Goal: Transaction & Acquisition: Purchase product/service

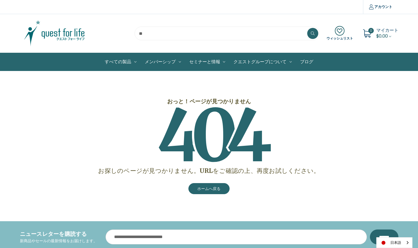
click at [54, 33] on img at bounding box center [54, 34] width 69 height 28
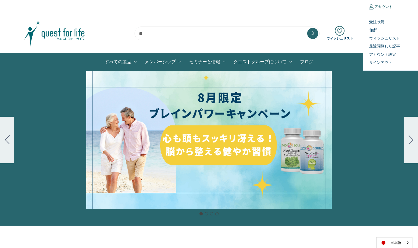
click at [381, 9] on link "アカウント" at bounding box center [380, 7] width 35 height 14
click at [378, 7] on link "アカウント" at bounding box center [380, 7] width 35 height 14
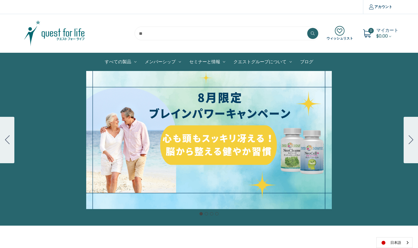
drag, startPoint x: 377, startPoint y: 36, endPoint x: 363, endPoint y: 43, distance: 15.7
click at [377, 36] on span "$0.00" at bounding box center [382, 36] width 12 height 6
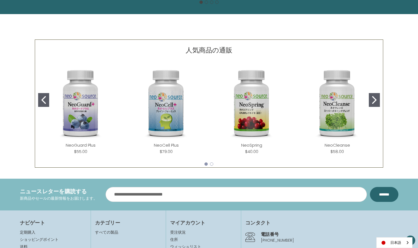
scroll to position [221, 0]
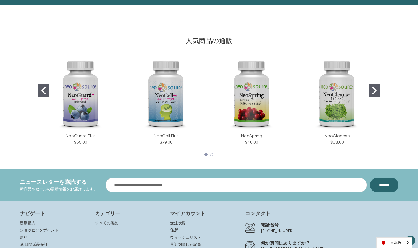
click at [211, 156] on button "Go to slide 2" at bounding box center [211, 154] width 3 height 3
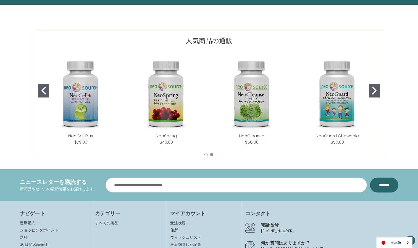
click at [375, 92] on icon "Go to slide 2" at bounding box center [374, 91] width 4 height 8
click at [49, 94] on button "Go to slide 1" at bounding box center [43, 91] width 11 height 14
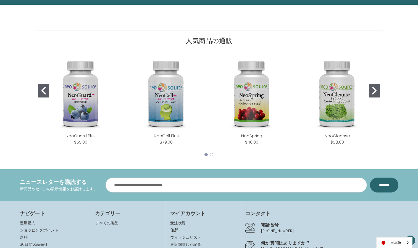
scroll to position [55, 0]
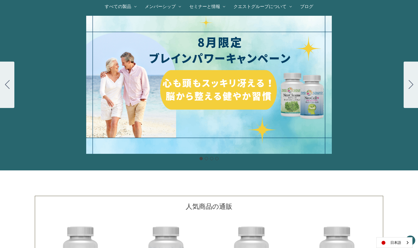
click at [226, 86] on div "細胞プロテクトセット 通常188ドル セール価格160ドル $28 OFF 2025年4月1日～4月30日 12月１日〜23日 販売中" at bounding box center [209, 85] width 418 height 138
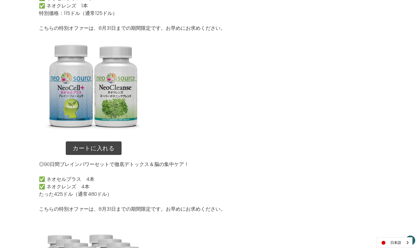
scroll to position [497, 0]
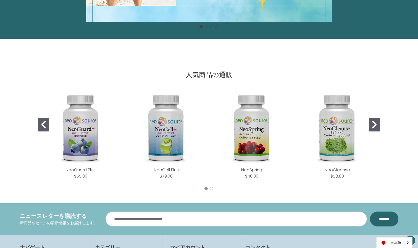
scroll to position [215, 0]
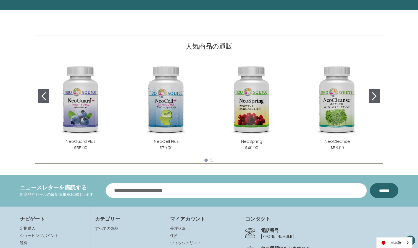
click at [378, 97] on button "Go to slide 2" at bounding box center [373, 96] width 11 height 14
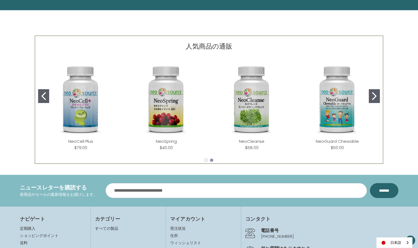
click at [38, 96] on button "Go to slide 1" at bounding box center [43, 96] width 11 height 14
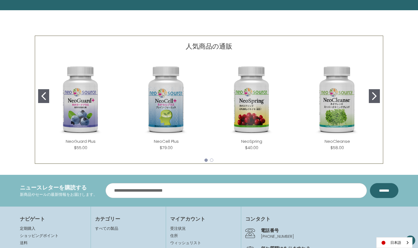
click at [38, 96] on button "Go to slide 1" at bounding box center [43, 96] width 11 height 14
click at [372, 100] on icon "Go to slide 2" at bounding box center [374, 96] width 4 height 8
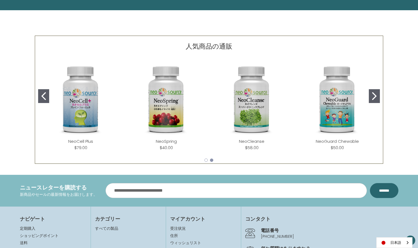
click at [372, 100] on icon "Go to slide 2" at bounding box center [374, 96] width 4 height 8
click at [374, 100] on button "Go to slide 2" at bounding box center [373, 96] width 11 height 14
click at [78, 131] on img "NeoCell Plus" at bounding box center [81, 99] width 77 height 77
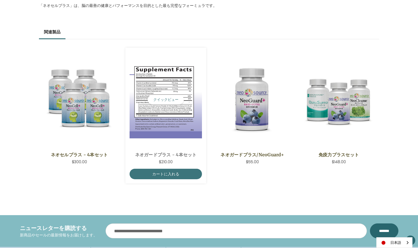
scroll to position [386, 0]
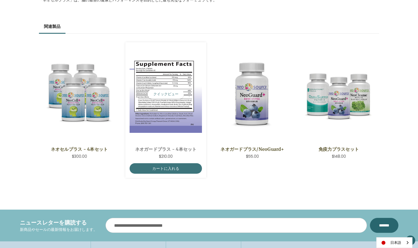
click at [164, 117] on img "NeoGuard Plus - 4 Save Set,$210.00\a" at bounding box center [165, 93] width 72 height 77
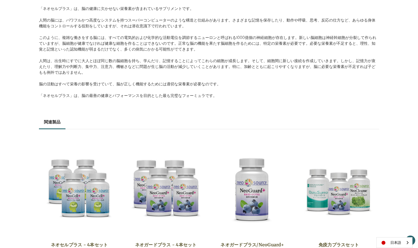
scroll to position [248, 0]
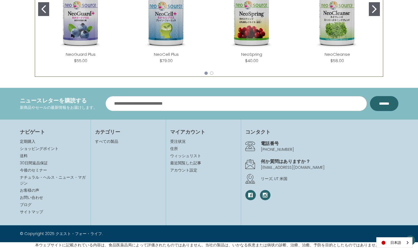
scroll to position [215, 0]
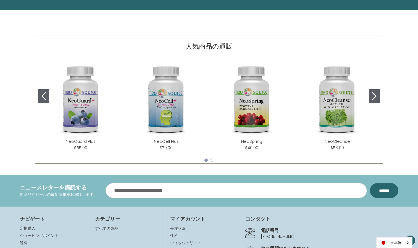
click at [86, 120] on img "NeoGuard Plus" at bounding box center [81, 99] width 77 height 77
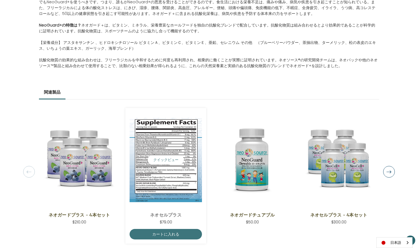
scroll to position [331, 0]
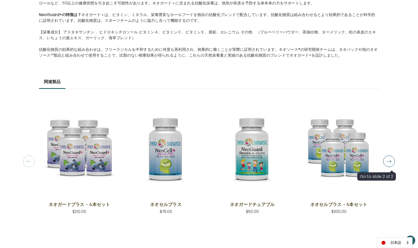
click at [391, 164] on button "Next" at bounding box center [389, 161] width 12 height 12
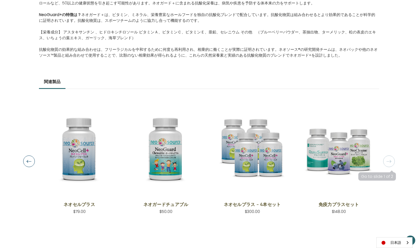
click at [391, 164] on button "Next" at bounding box center [389, 161] width 12 height 12
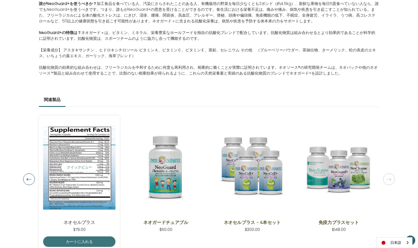
scroll to position [304, 0]
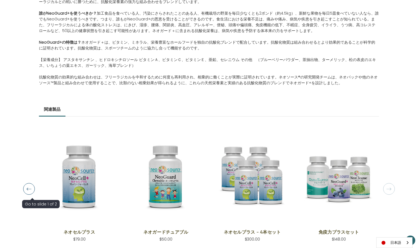
click at [30, 191] on button "Previous" at bounding box center [29, 189] width 12 height 12
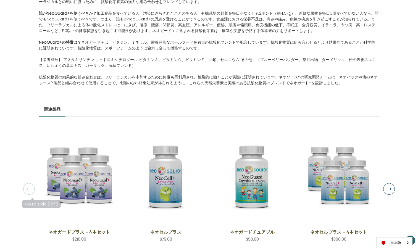
click at [32, 190] on button "Previous" at bounding box center [29, 189] width 12 height 12
click at [33, 189] on button "Previous" at bounding box center [29, 189] width 12 height 12
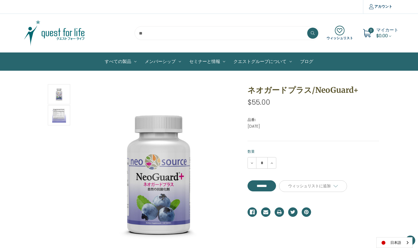
scroll to position [0, 0]
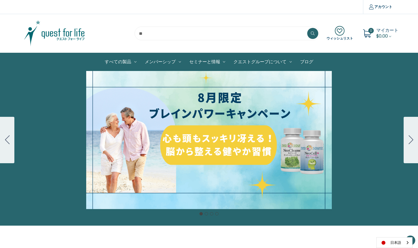
scroll to position [215, 0]
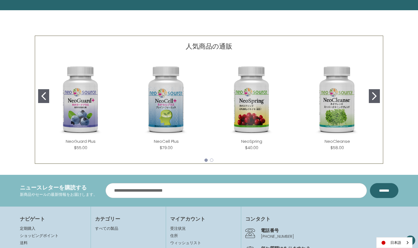
click at [255, 123] on img "NeoSpring" at bounding box center [251, 99] width 77 height 77
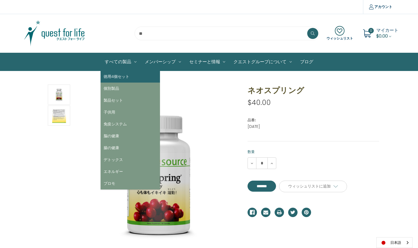
click at [124, 76] on link "徳用4個セット" at bounding box center [129, 77] width 59 height 12
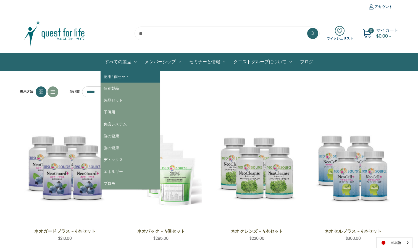
click at [118, 78] on link "徳用4個セット" at bounding box center [129, 77] width 59 height 12
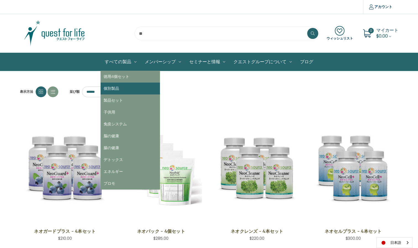
click at [113, 92] on link "個別製品" at bounding box center [129, 89] width 59 height 12
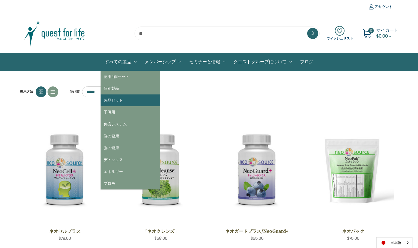
click at [119, 101] on link "製品セット" at bounding box center [129, 100] width 59 height 12
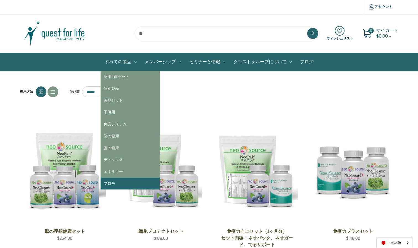
click at [112, 182] on link "プロモ" at bounding box center [129, 183] width 59 height 12
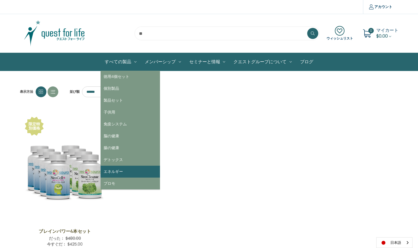
click at [118, 173] on link "エネルギー" at bounding box center [129, 172] width 59 height 12
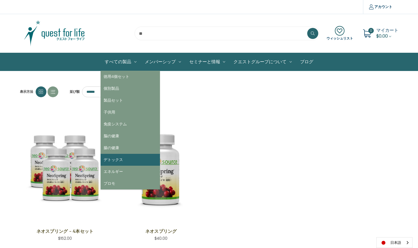
click at [118, 158] on link "デトックス" at bounding box center [129, 160] width 59 height 12
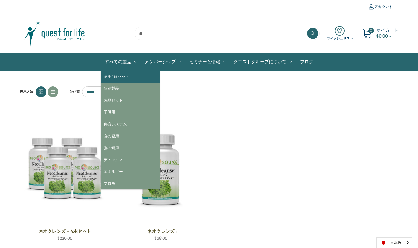
click at [117, 78] on link "徳用4個セット" at bounding box center [129, 77] width 59 height 12
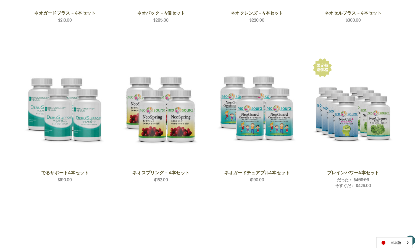
scroll to position [221, 0]
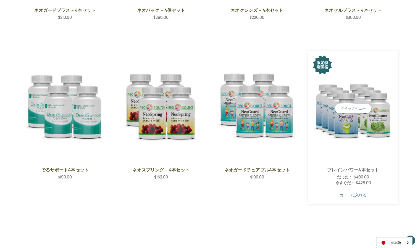
click at [352, 192] on link "カートに入れる" at bounding box center [353, 195] width 82 height 10
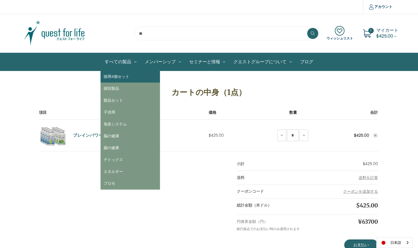
click at [124, 78] on link "徳用4個セット" at bounding box center [129, 77] width 59 height 12
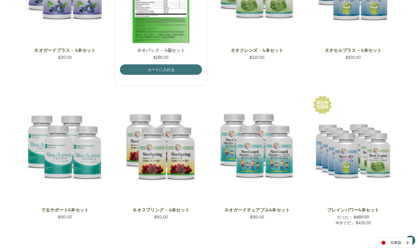
scroll to position [221, 0]
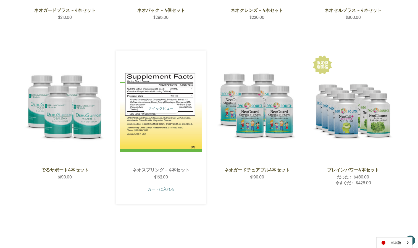
click at [163, 189] on link "カートに入れる" at bounding box center [161, 189] width 82 height 10
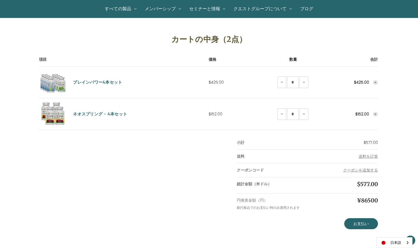
scroll to position [55, 0]
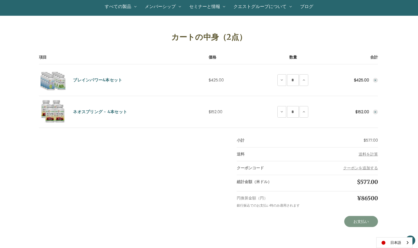
click at [355, 222] on link "お支払い" at bounding box center [361, 221] width 34 height 11
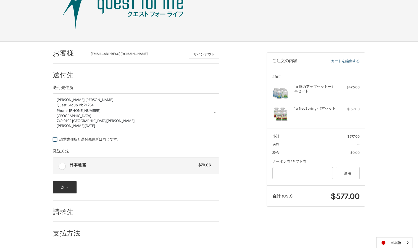
scroll to position [36, 0]
click at [66, 188] on button "次へ" at bounding box center [65, 187] width 24 height 13
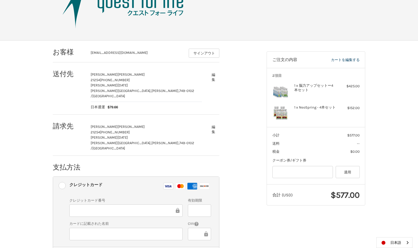
click at [143, 204] on div at bounding box center [125, 210] width 113 height 12
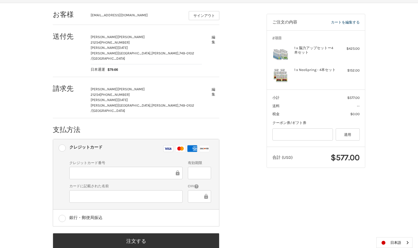
scroll to position [77, 0]
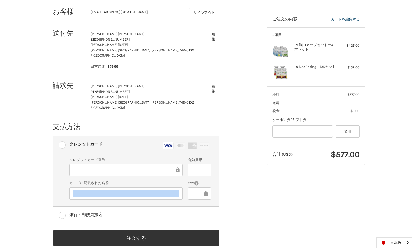
click at [40, 6] on div "お客様 [EMAIL_ADDRESS][DOMAIN_NAME] サインアウト 送付先 [PERSON_NAME] [PERSON_NAME] 21254 0…" at bounding box center [209, 129] width 418 height 258
click at [153, 190] on iframe at bounding box center [125, 193] width 105 height 6
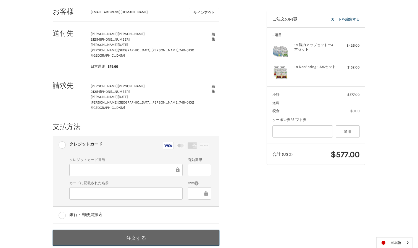
click at [134, 230] on button "注文する" at bounding box center [136, 238] width 166 height 16
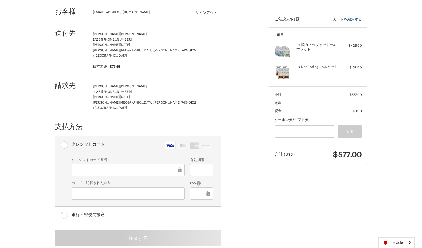
scroll to position [0, 0]
